Goal: Task Accomplishment & Management: Manage account settings

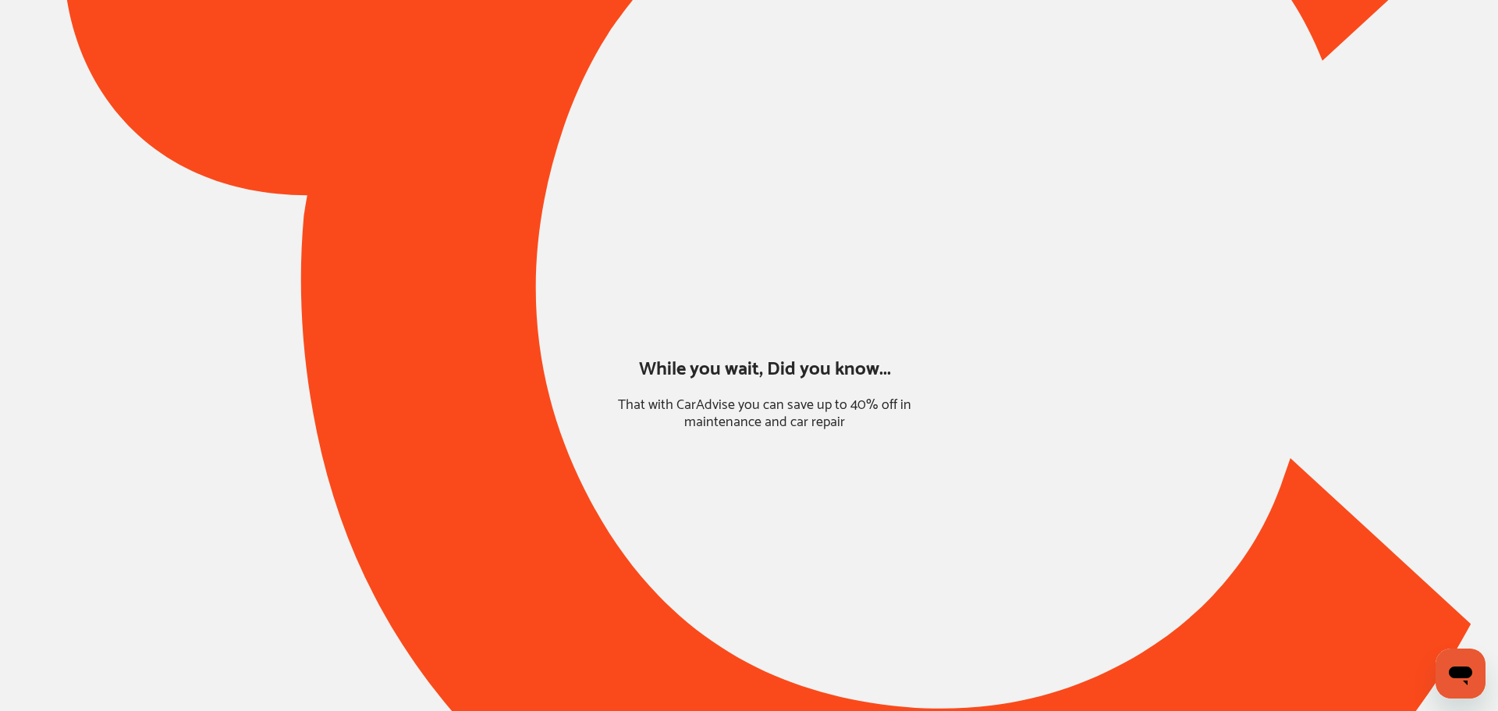
type input "*******"
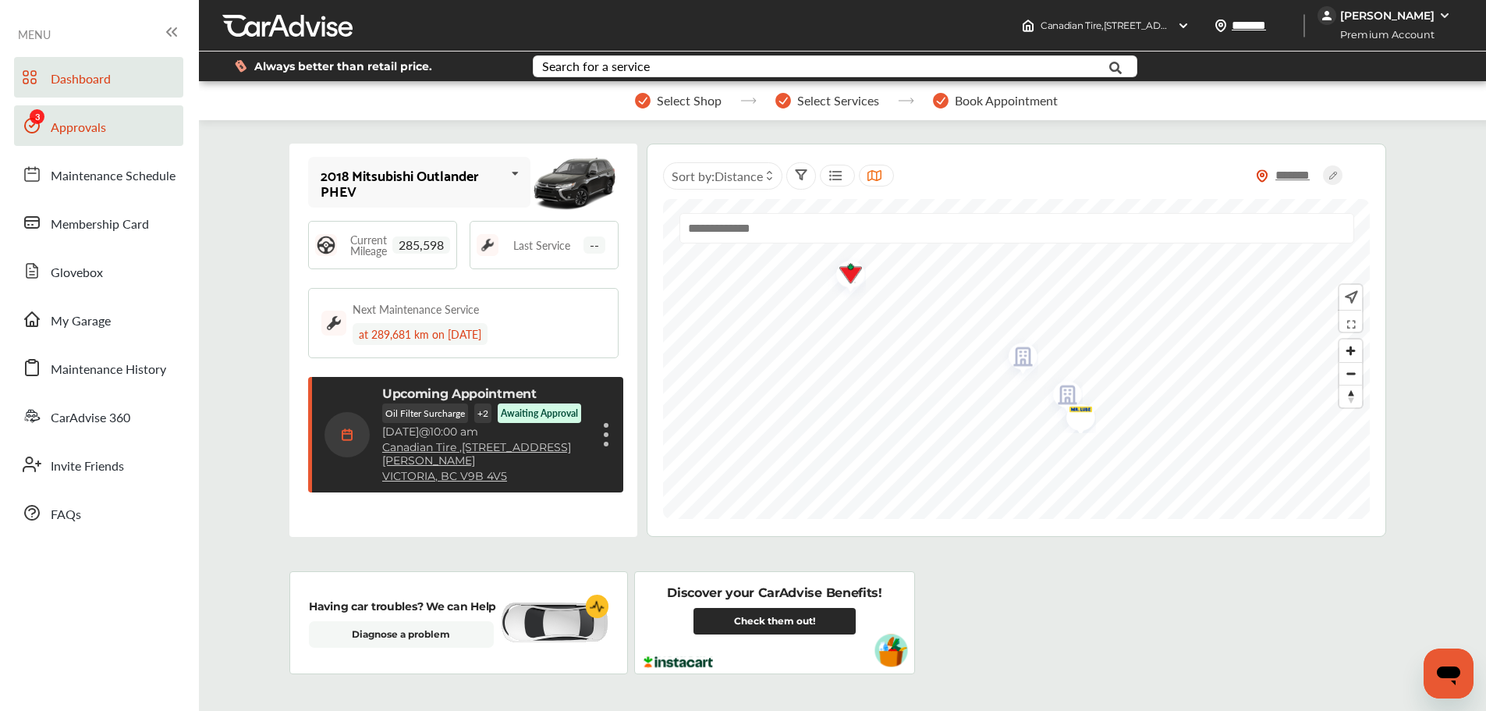
click at [115, 119] on link "Approvals" at bounding box center [98, 125] width 169 height 41
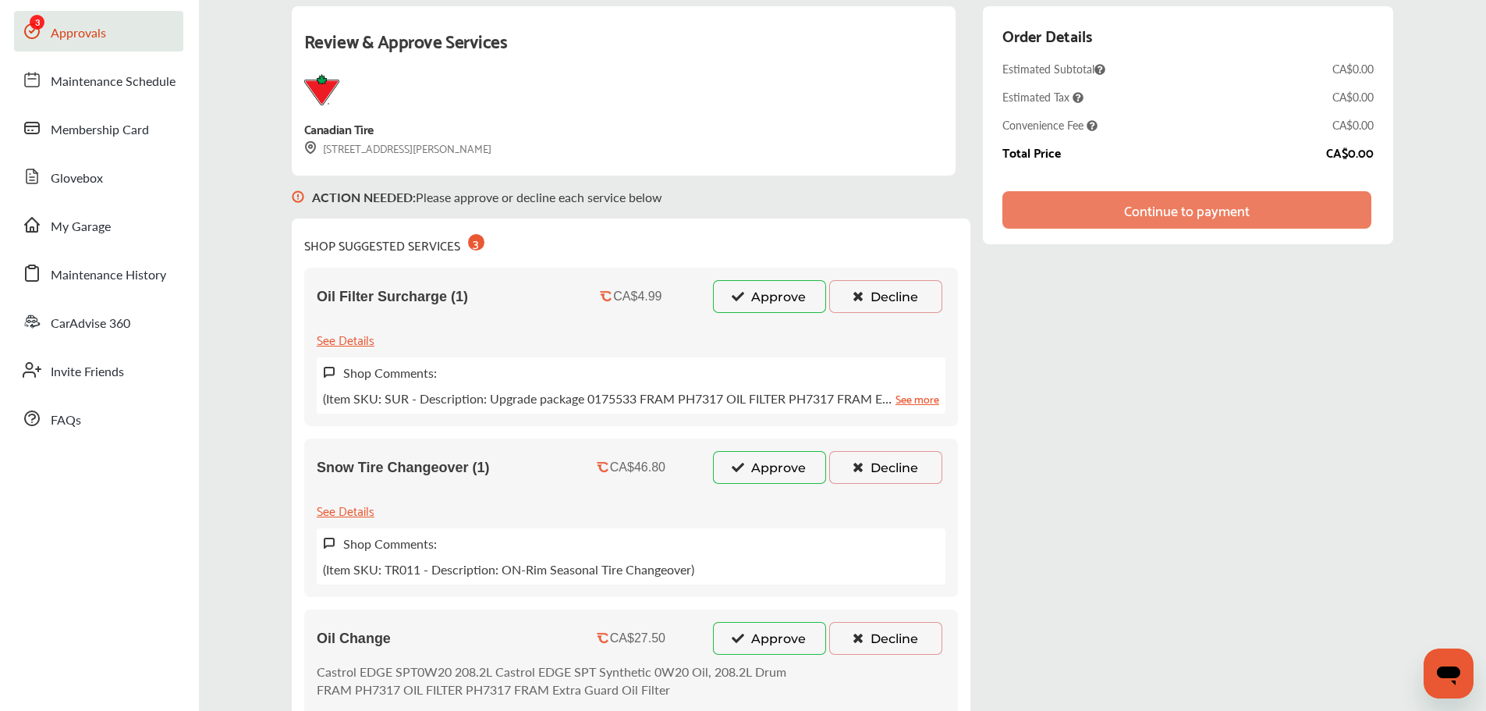
scroll to position [93, 0]
click at [758, 636] on button "Approve" at bounding box center [769, 639] width 113 height 33
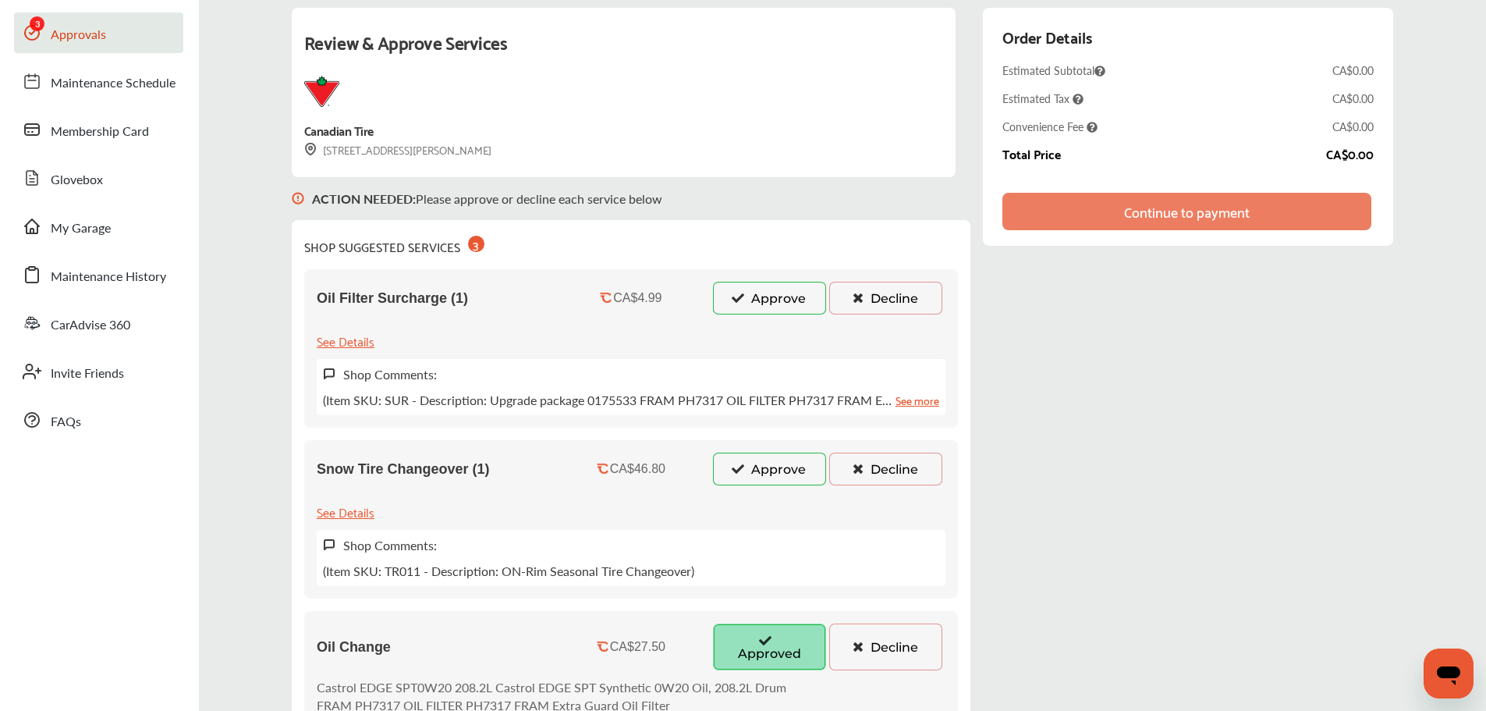
click at [782, 479] on button "Approve" at bounding box center [769, 468] width 113 height 33
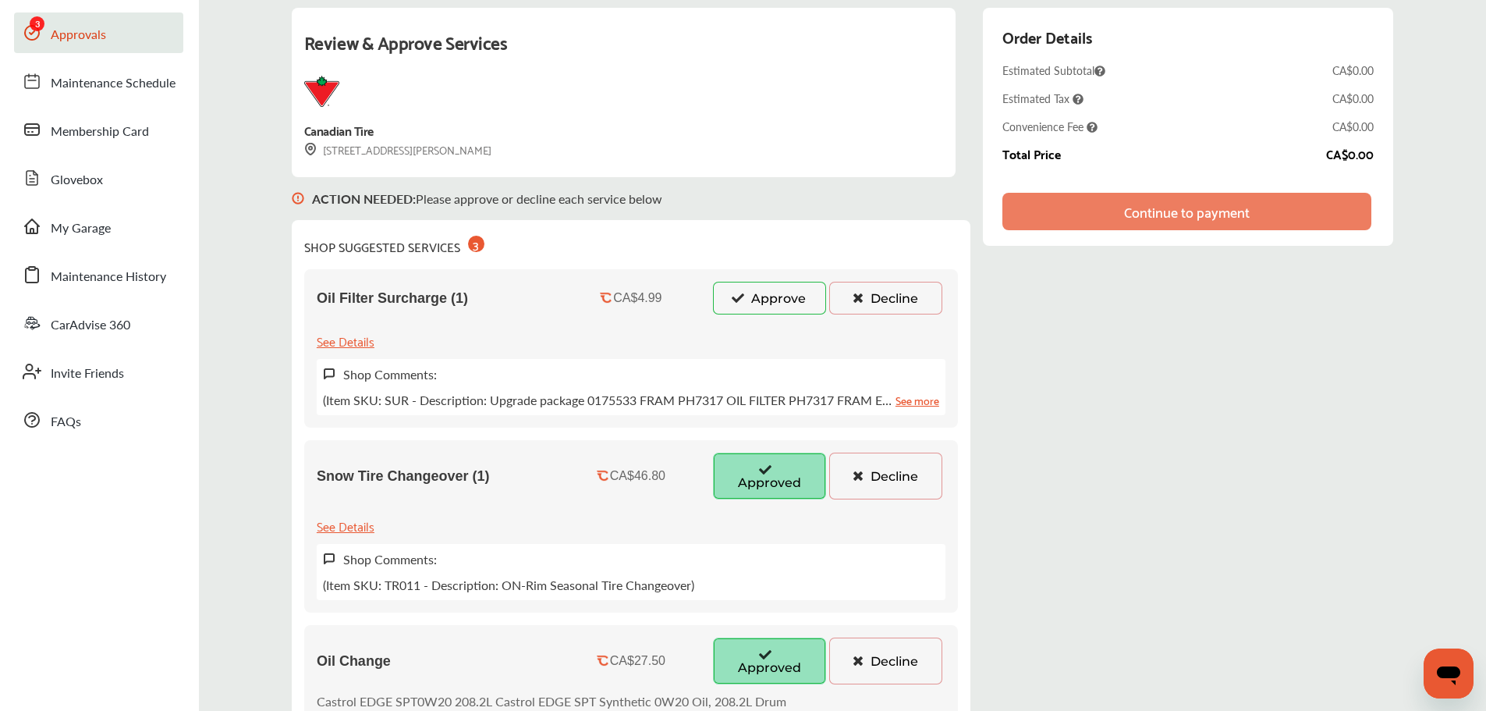
click at [778, 274] on div "Oil Filter Surcharge (1) CA$4.99 Approve Decline See Details Shop Comments: (It…" at bounding box center [631, 348] width 654 height 158
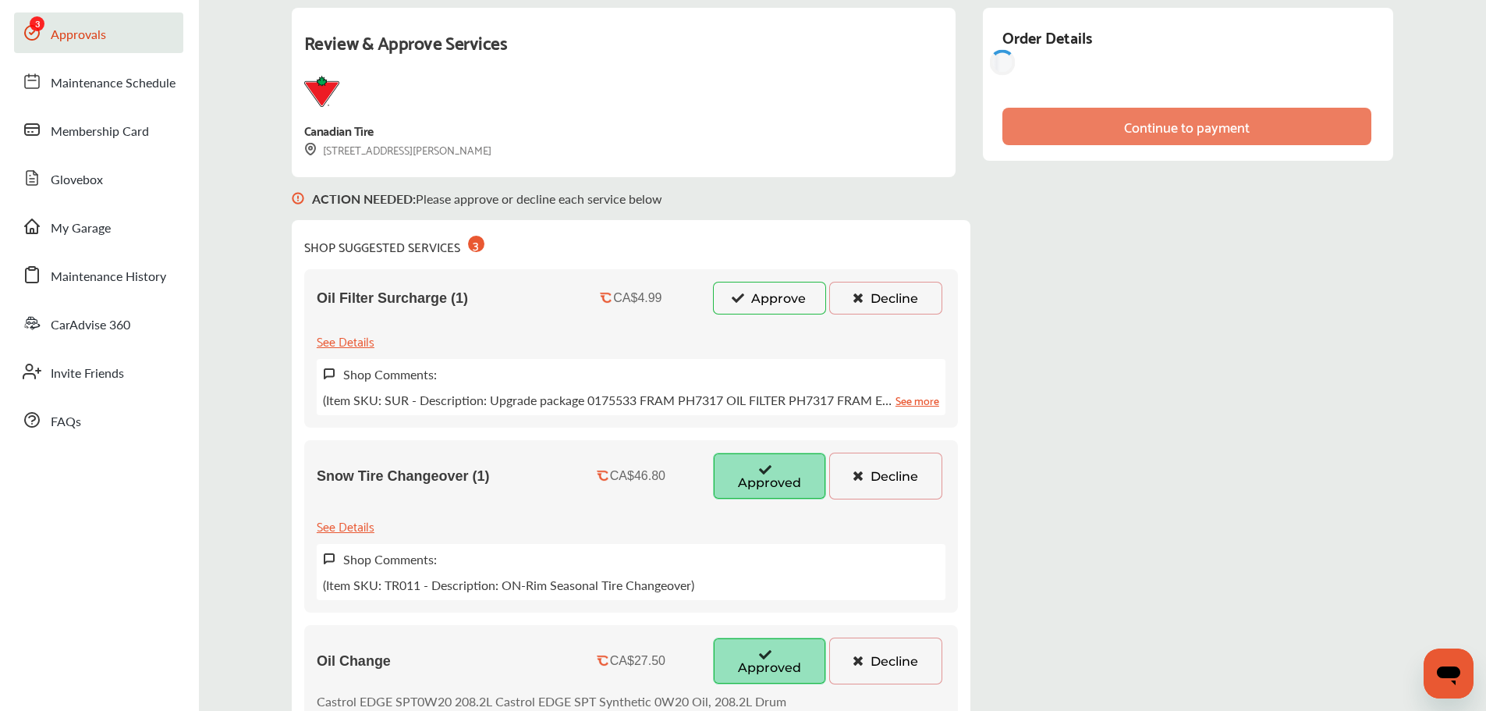
click at [772, 293] on button "Approve" at bounding box center [769, 298] width 113 height 33
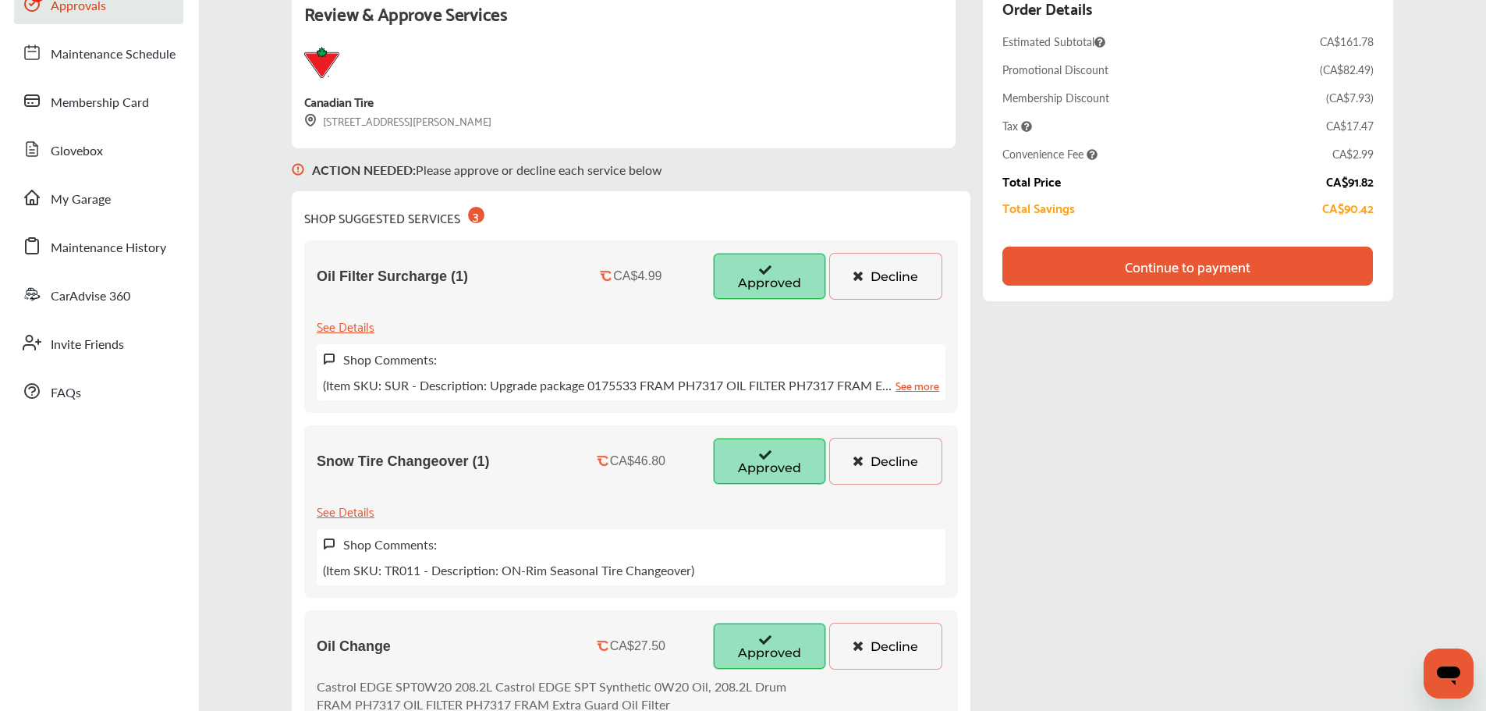
scroll to position [156, 0]
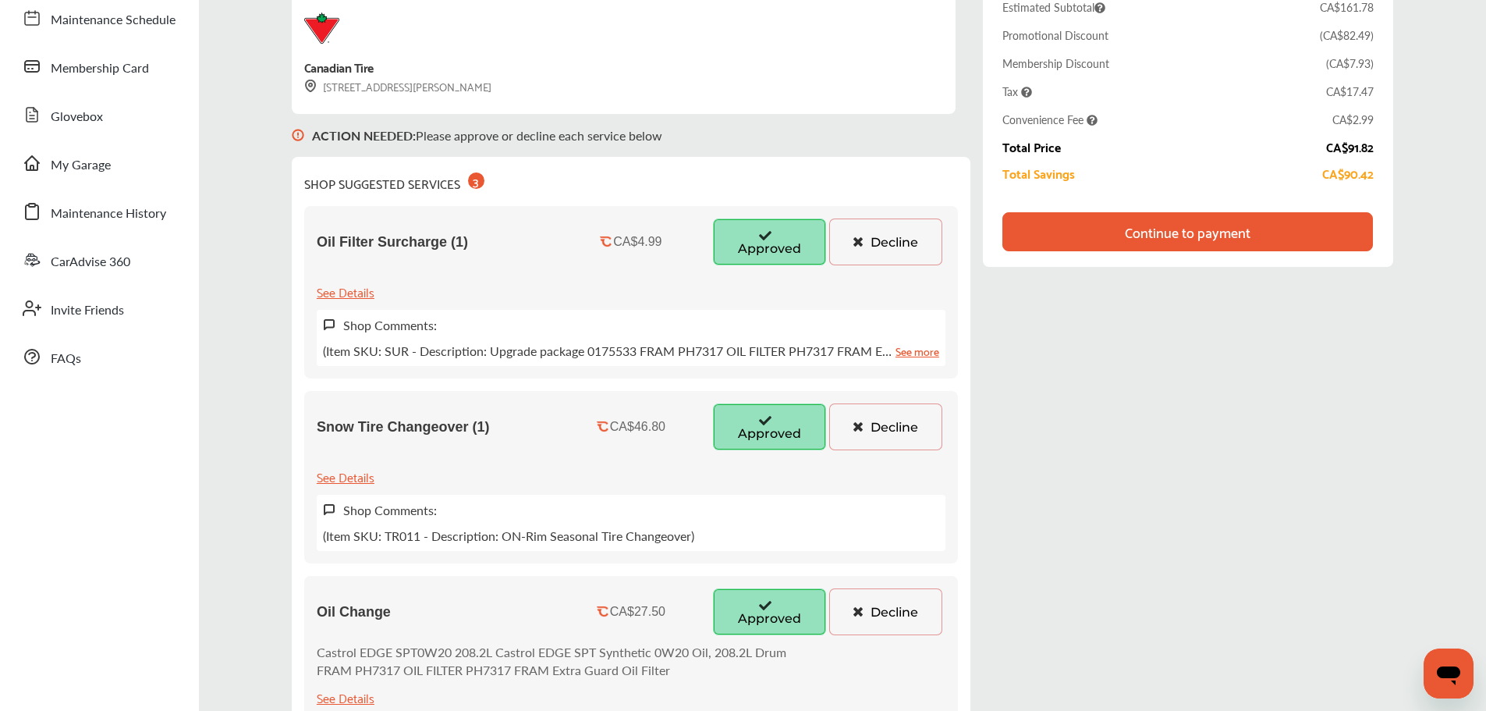
click at [1195, 255] on div "Order Details Estimated Subtotal CA$161.78 Promotional Discount ( CA$82.49 ) Me…" at bounding box center [1188, 106] width 410 height 322
click at [1201, 239] on div "Continue to payment" at bounding box center [1188, 232] width 126 height 16
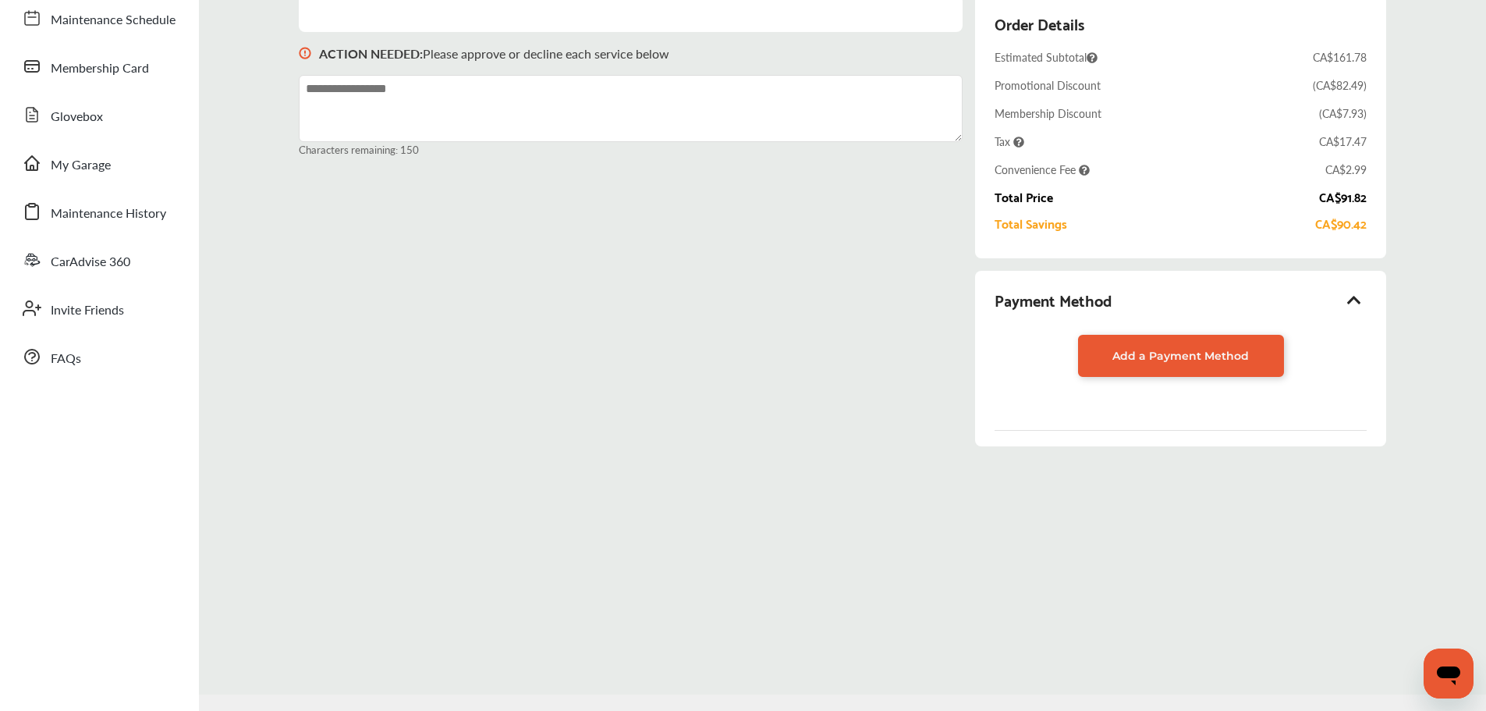
click at [1354, 306] on icon at bounding box center [1354, 300] width 19 height 16
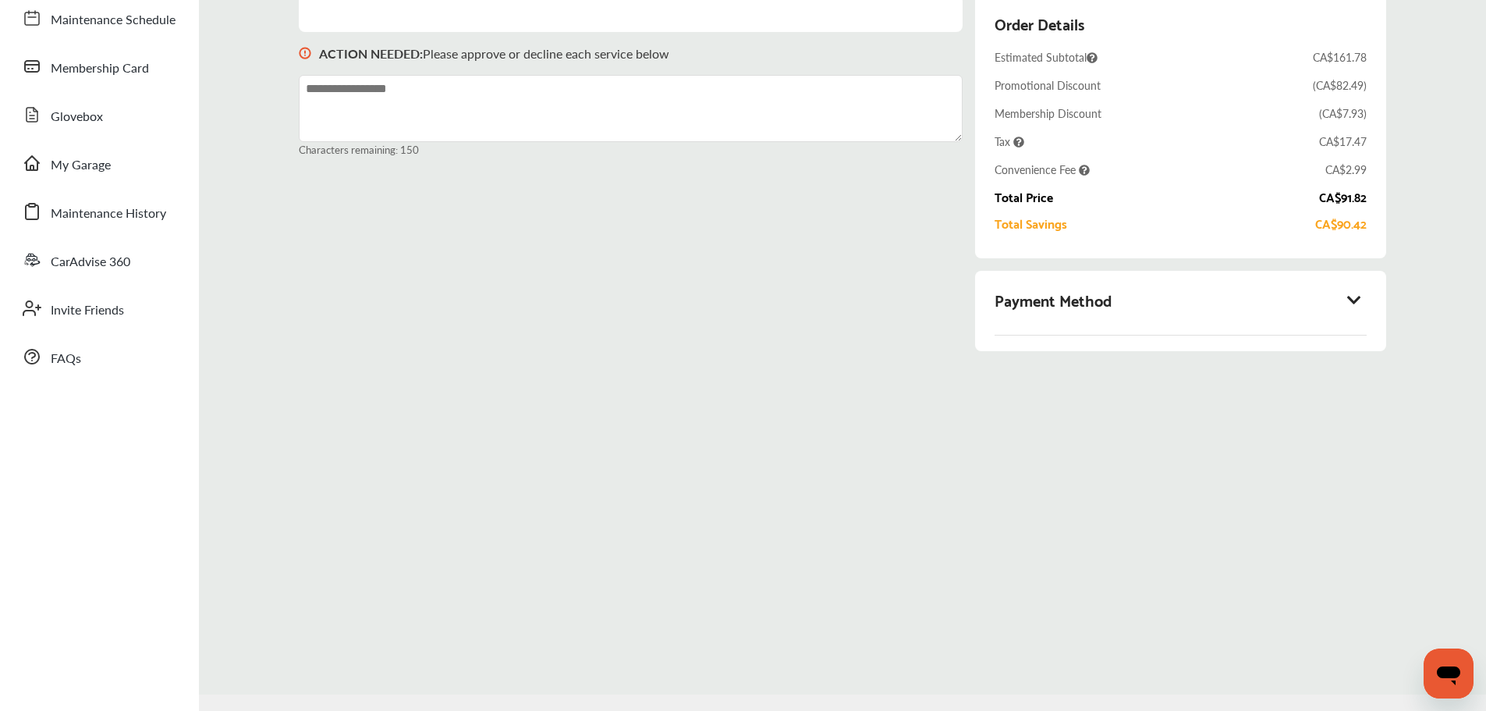
click at [1355, 302] on icon at bounding box center [1354, 300] width 19 height 16
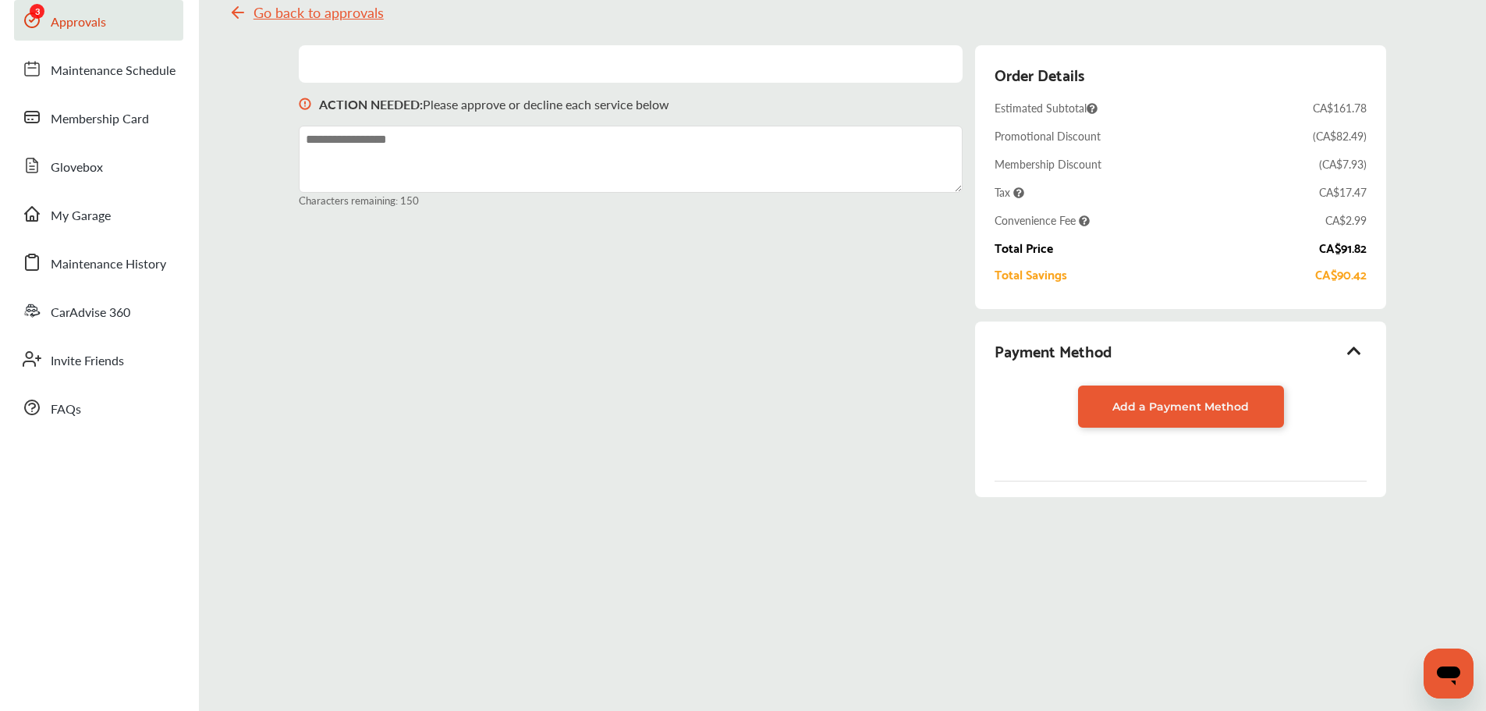
scroll to position [78, 0]
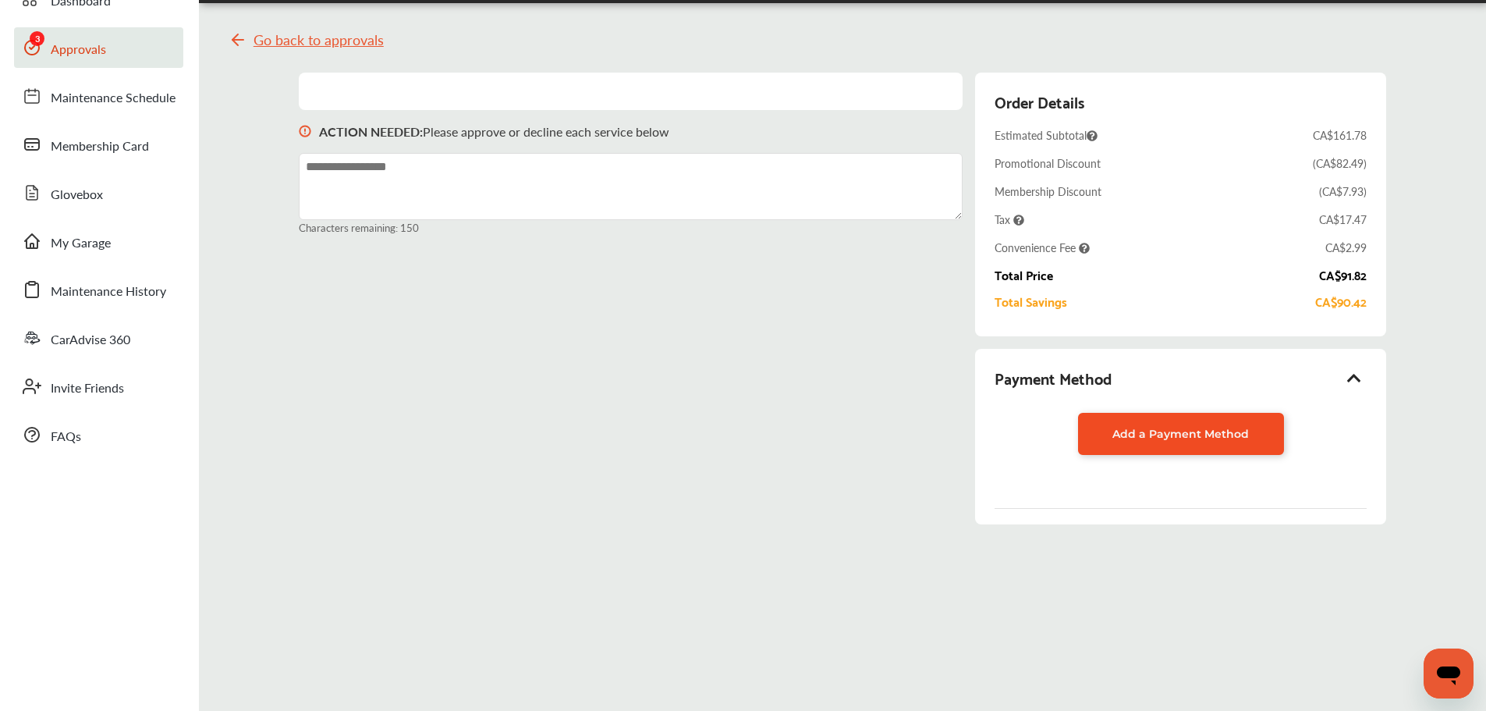
click at [1170, 438] on span "Add a Payment Method" at bounding box center [1180, 434] width 137 height 14
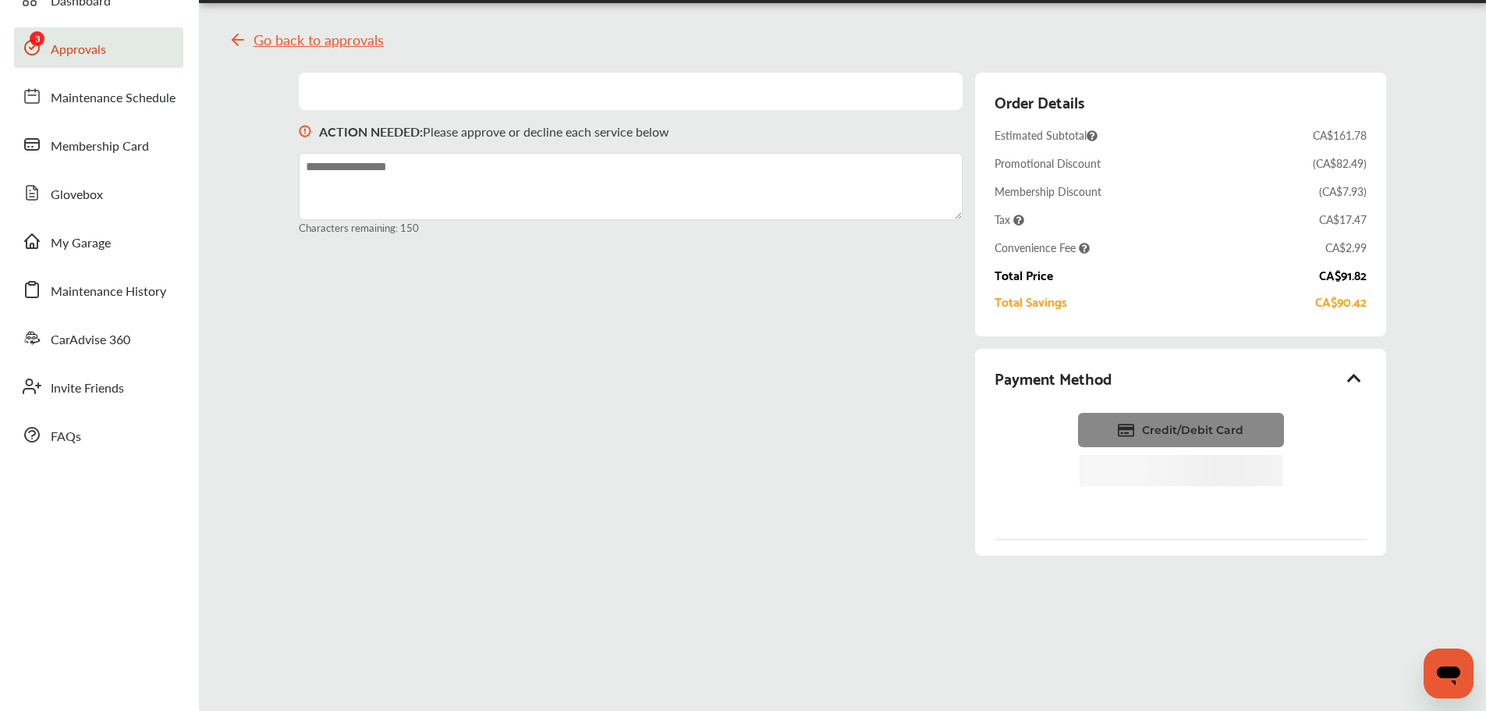
click at [1174, 423] on span "Credit/Debit Card" at bounding box center [1192, 430] width 101 height 14
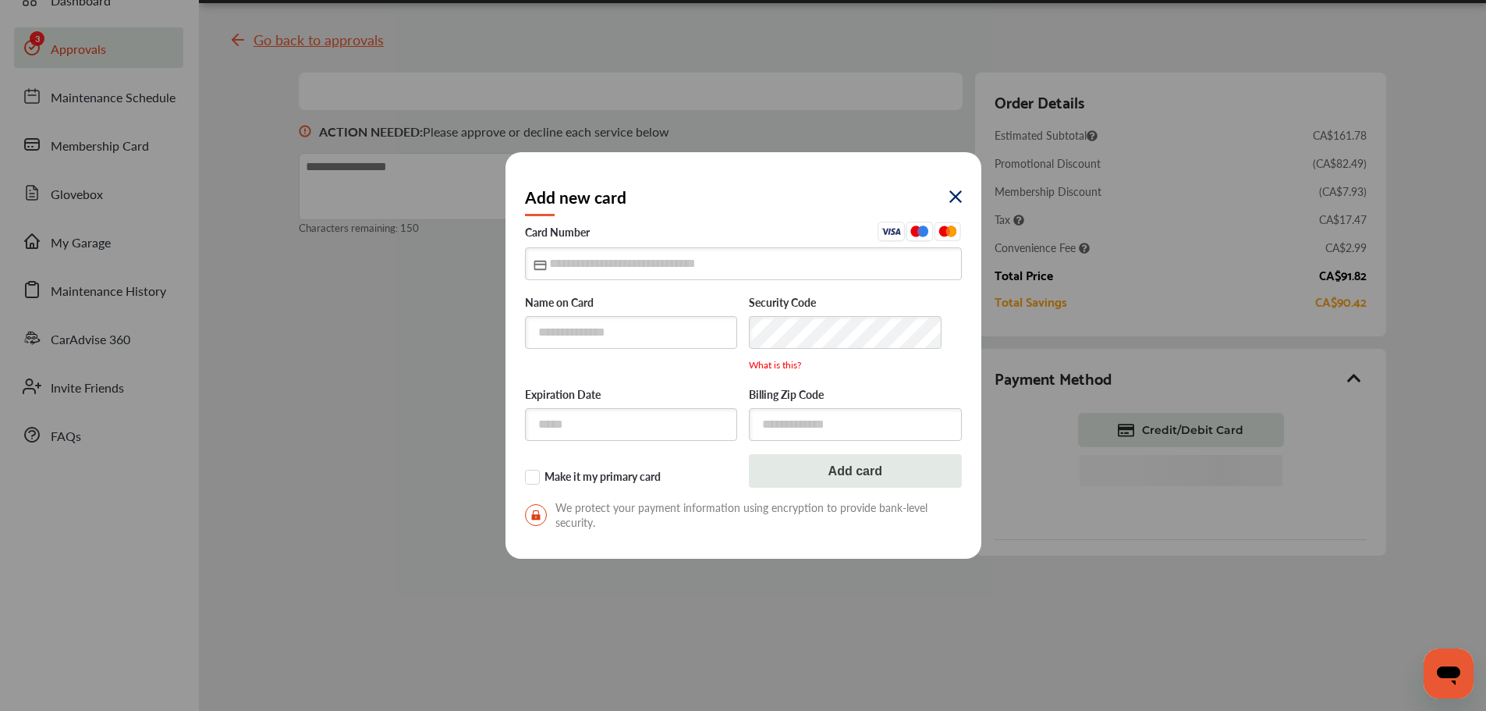
click at [954, 203] on img at bounding box center [955, 196] width 12 height 12
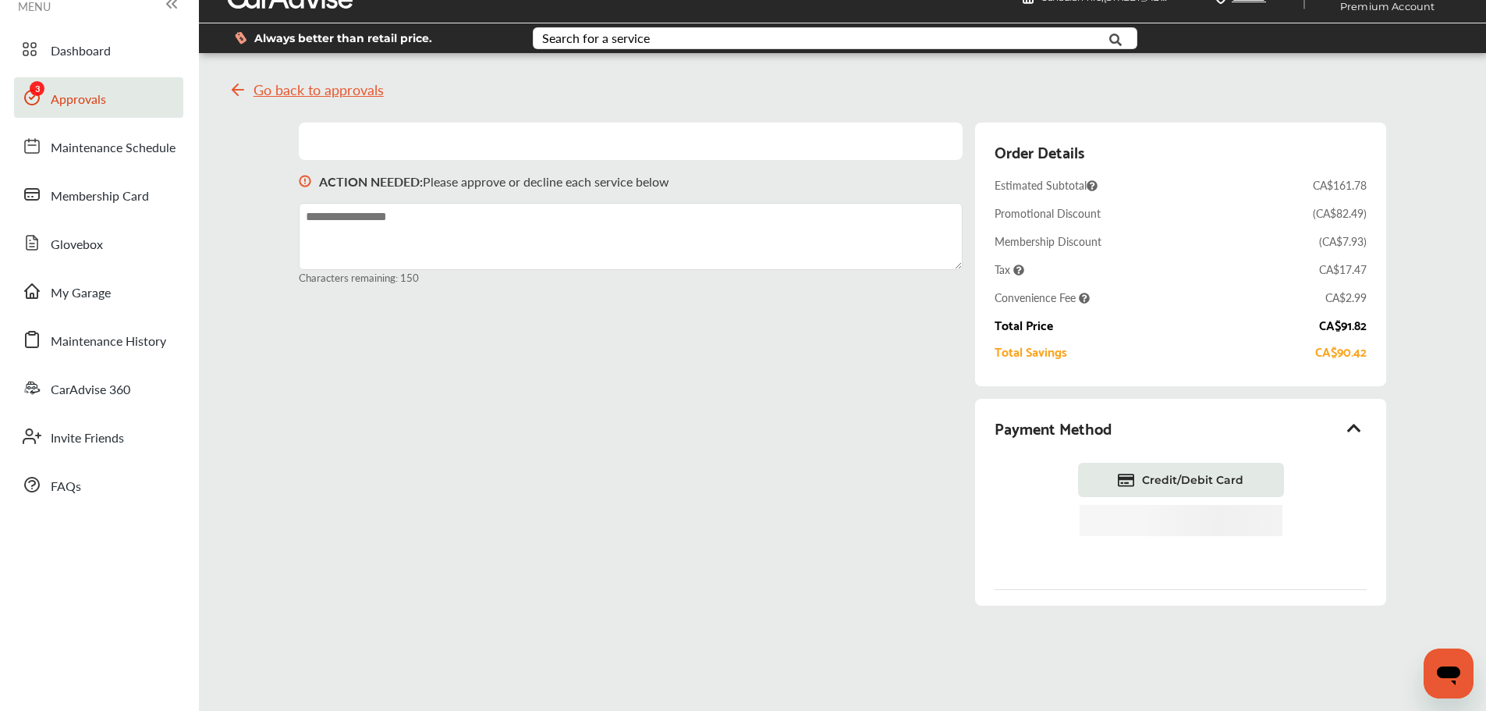
scroll to position [0, 0]
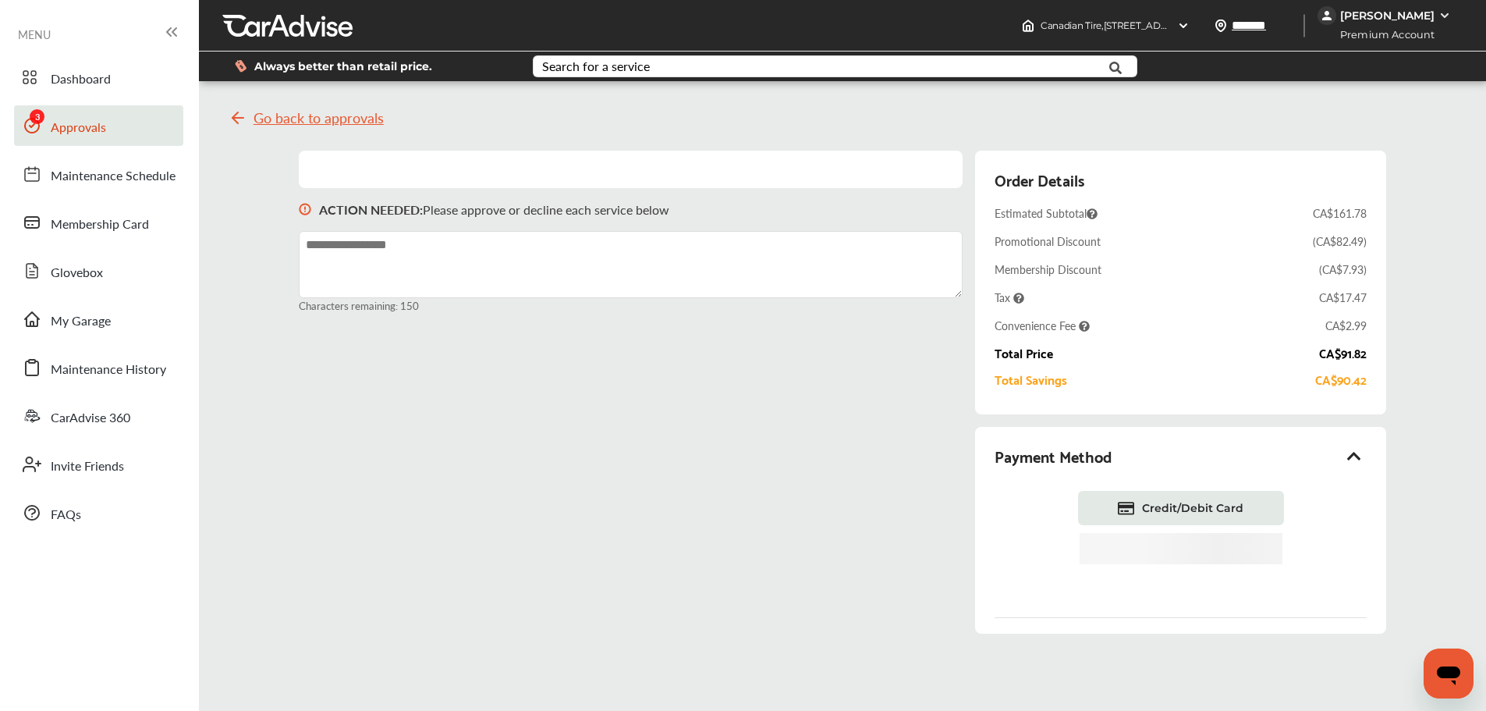
click at [1410, 12] on div "[PERSON_NAME]" at bounding box center [1387, 16] width 94 height 14
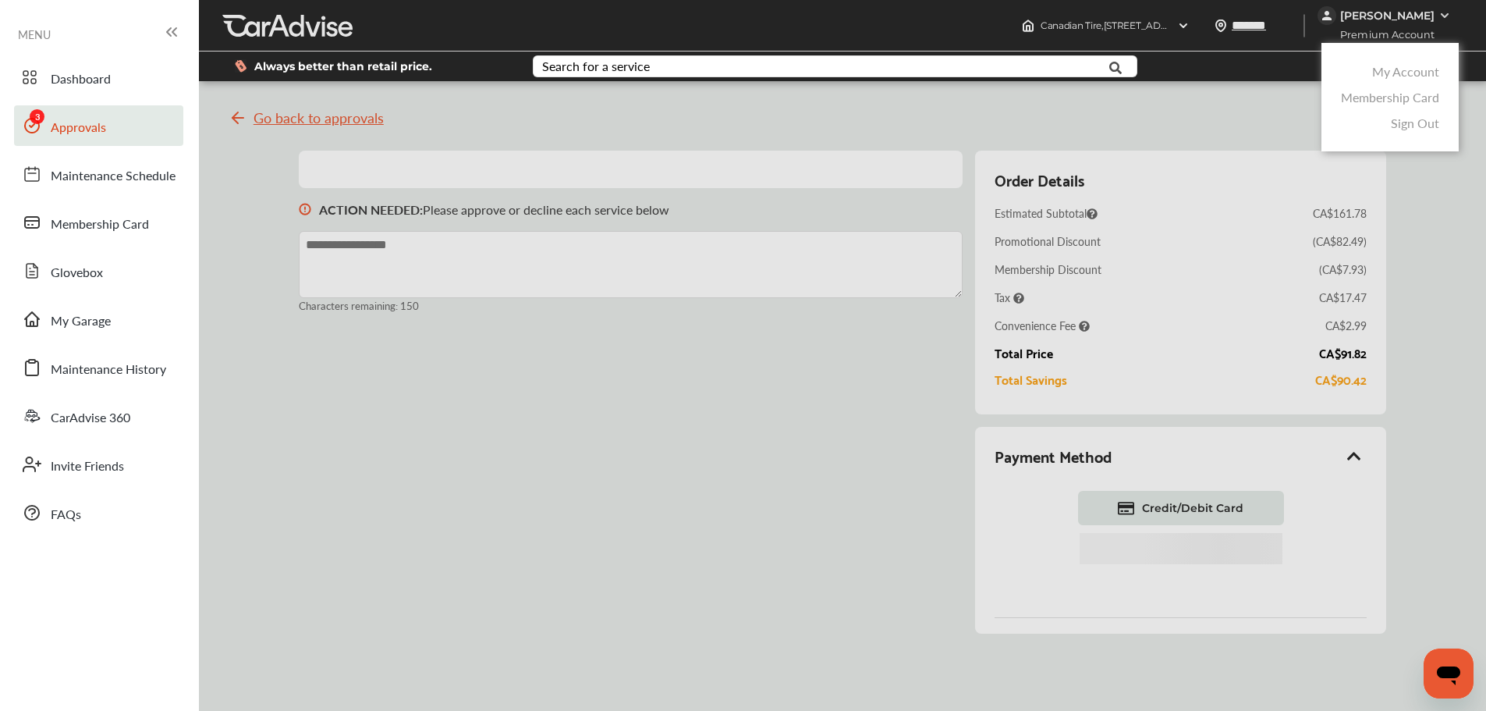
click at [1378, 73] on link "My Account" at bounding box center [1405, 71] width 67 height 18
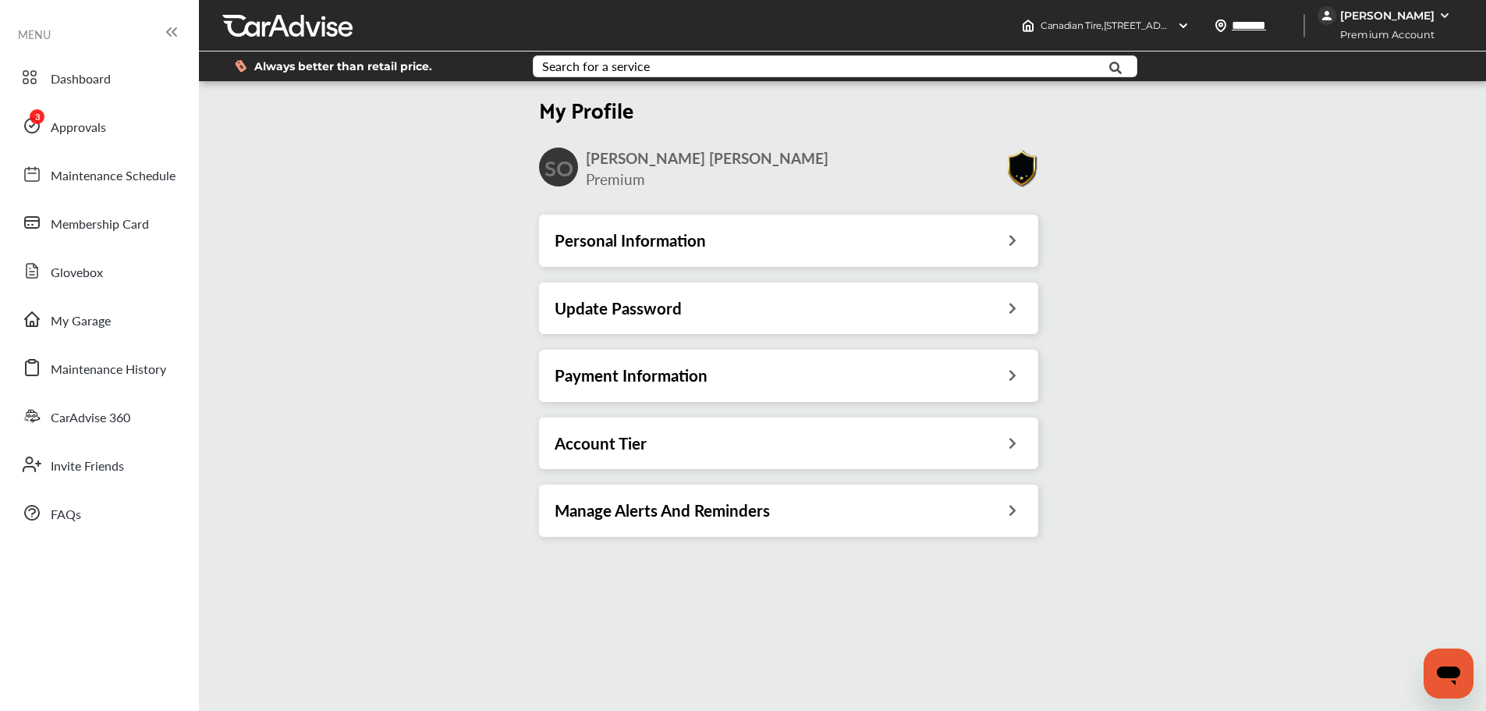
click at [1001, 247] on div "Personal Information" at bounding box center [789, 240] width 468 height 20
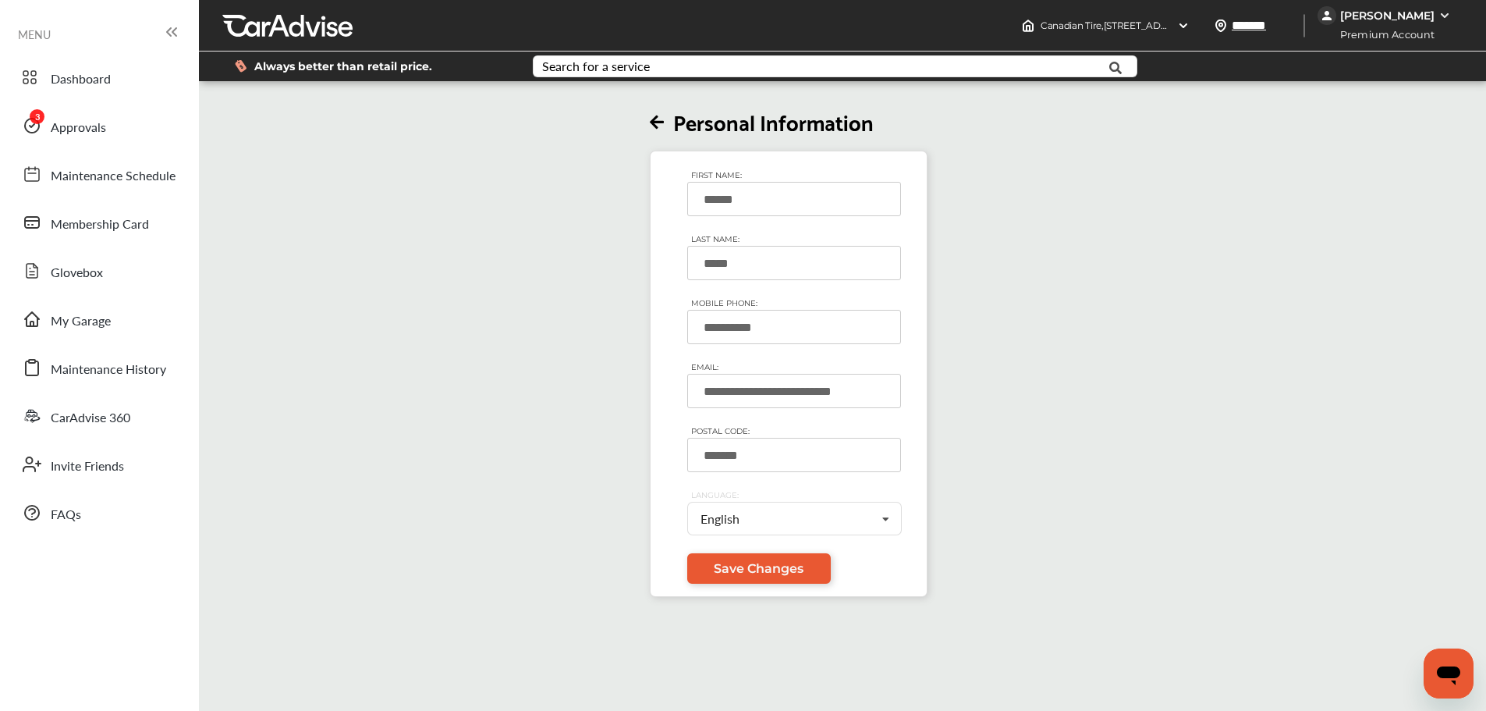
click at [776, 332] on input "**********" at bounding box center [794, 327] width 214 height 34
click at [659, 122] on icon at bounding box center [657, 123] width 14 height 16
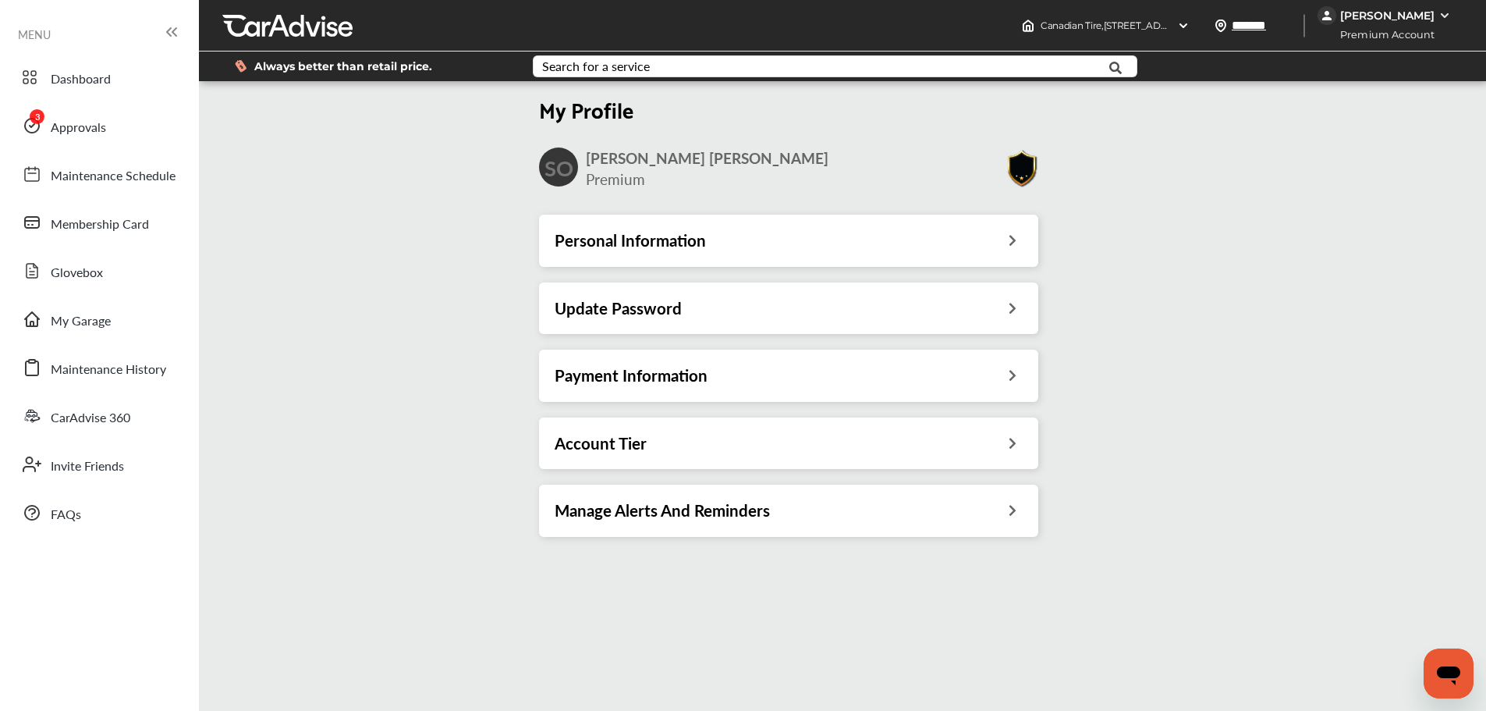
click at [1003, 377] on div "Payment Information" at bounding box center [789, 375] width 468 height 20
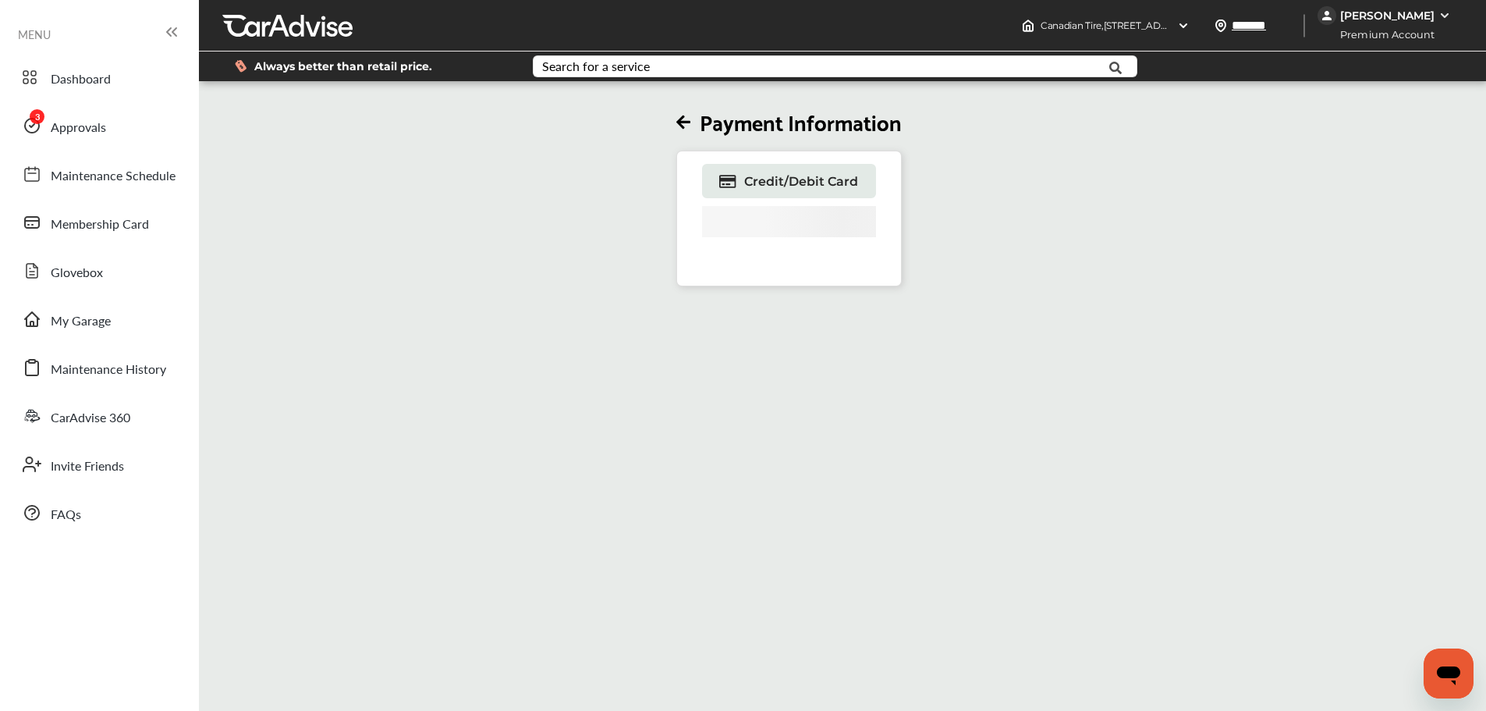
click at [686, 125] on icon at bounding box center [683, 123] width 14 height 16
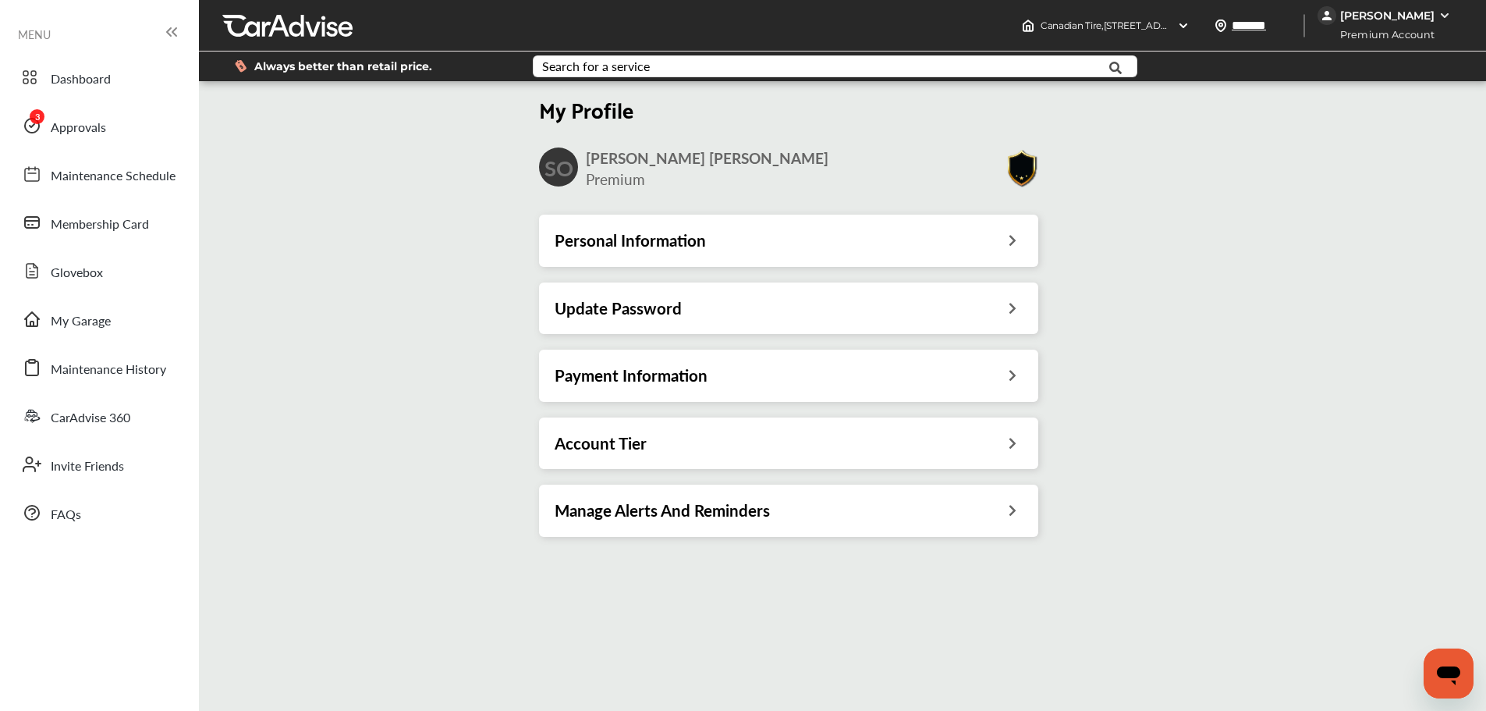
click at [998, 238] on div "Personal Information" at bounding box center [789, 240] width 468 height 20
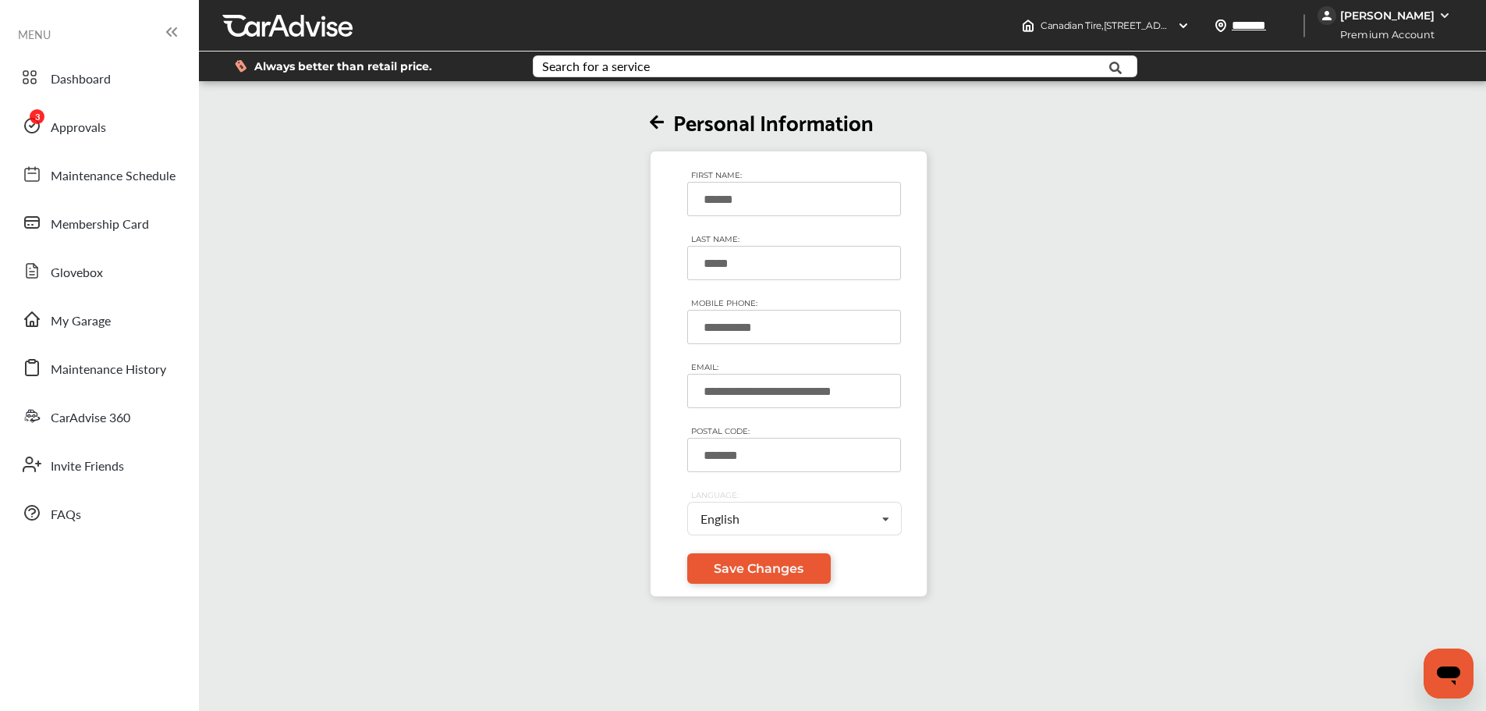
click at [772, 328] on input "**********" at bounding box center [794, 327] width 214 height 34
click at [661, 125] on icon at bounding box center [657, 123] width 14 height 16
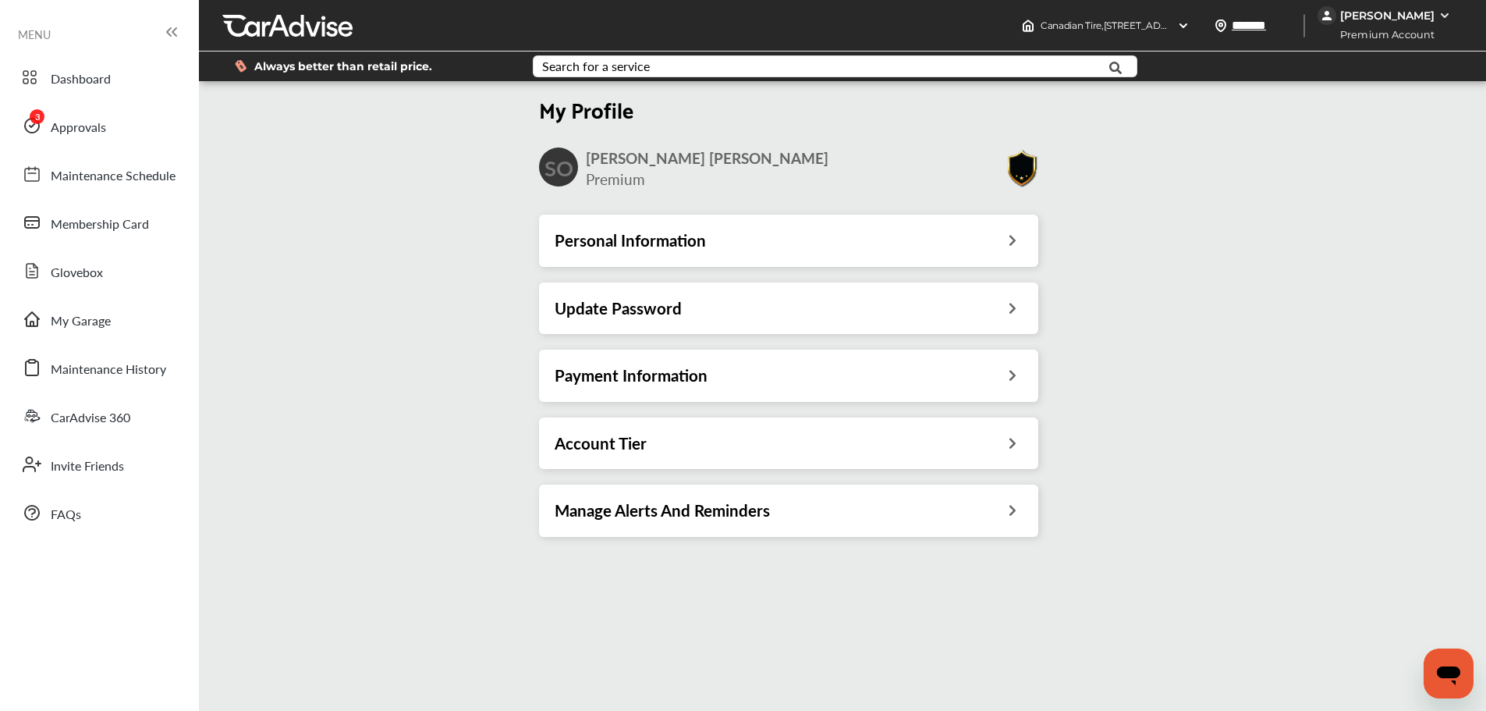
click at [964, 311] on div "Update Password" at bounding box center [789, 308] width 468 height 20
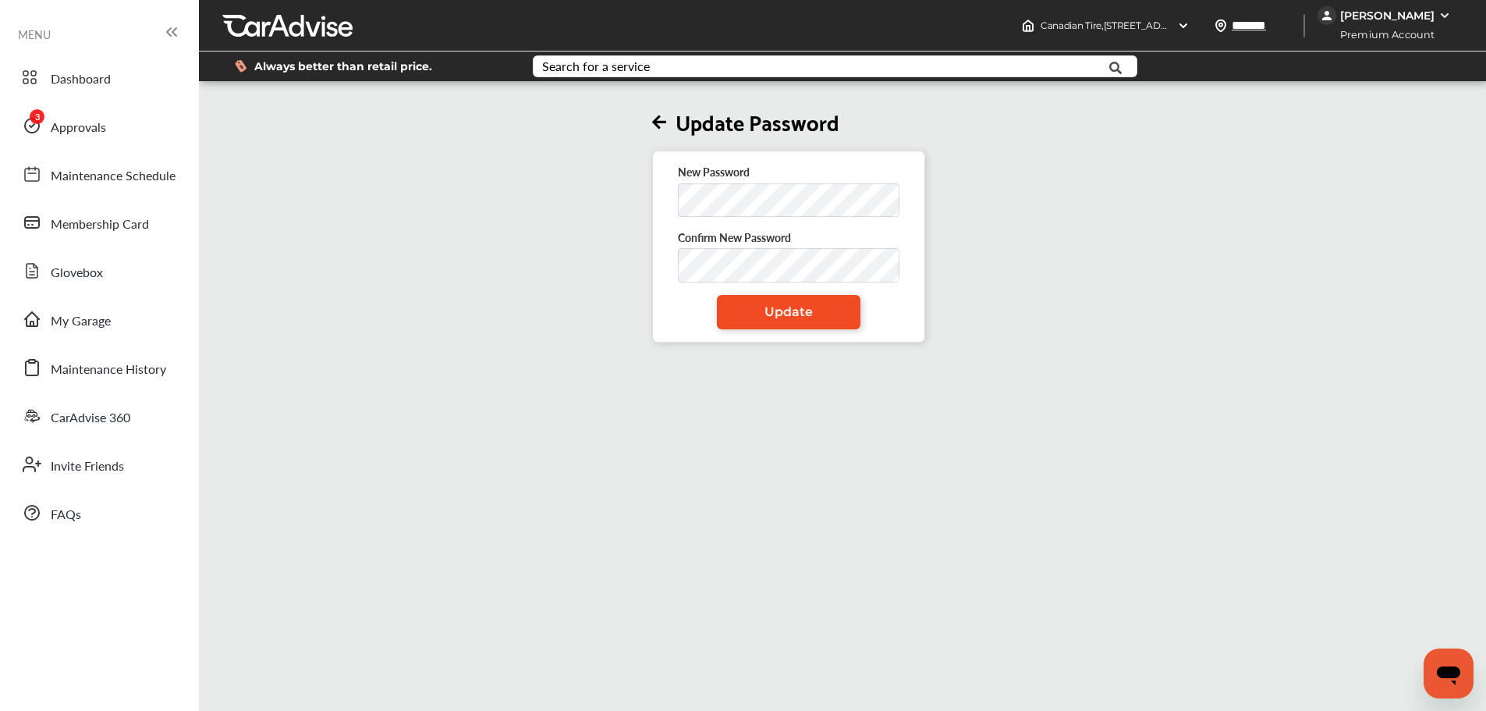
click at [748, 319] on link "Update" at bounding box center [789, 312] width 144 height 34
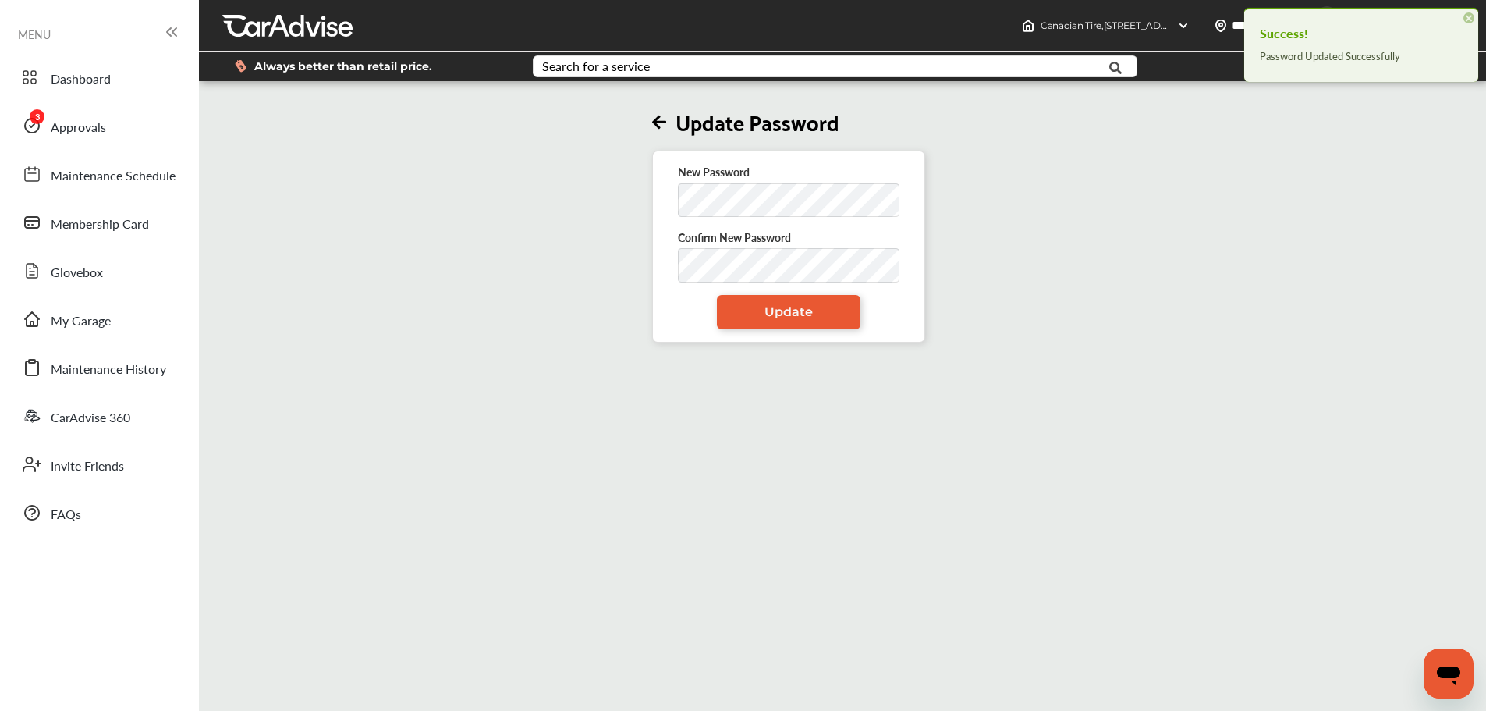
click at [1472, 16] on span "×" at bounding box center [1468, 17] width 11 height 11
